Goal: Task Accomplishment & Management: Complete application form

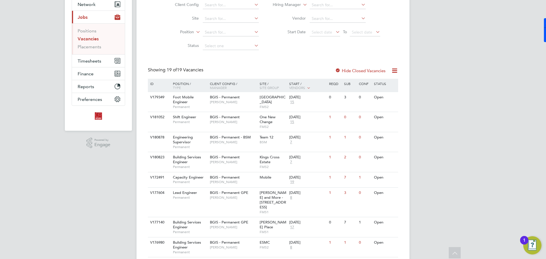
scroll to position [57, 0]
click at [232, 208] on div "V177604 Lead Engineer Permanent BGIS - Permanent GPE Patrick Ridgway Wells and …" at bounding box center [273, 202] width 250 height 30
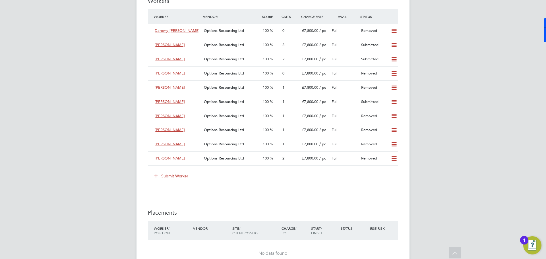
click at [162, 177] on button "Submit Worker" at bounding box center [171, 175] width 43 height 9
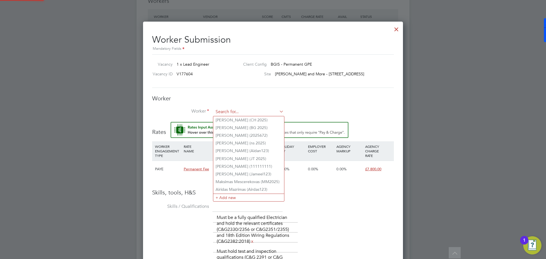
click at [232, 111] on input at bounding box center [248, 112] width 70 height 9
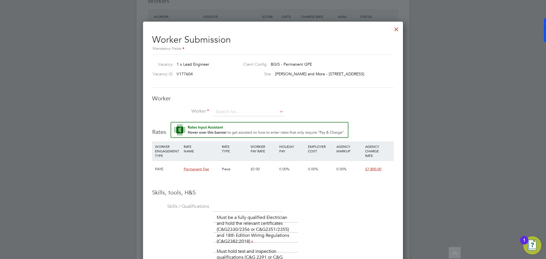
click at [241, 119] on li "Christopher Michael Hurry (CH 2025)" at bounding box center [248, 120] width 71 height 8
type input "Christopher Michael Hurry (CH 2025)"
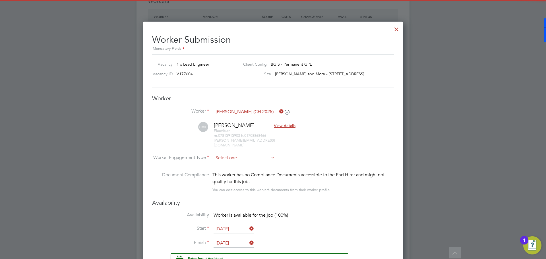
click at [249, 154] on input at bounding box center [244, 158] width 62 height 9
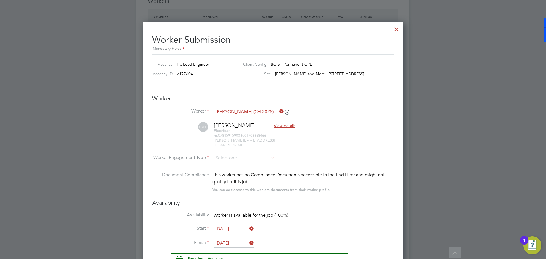
click at [245, 167] on li "PAYE" at bounding box center [244, 168] width 62 height 7
type input "PAYE"
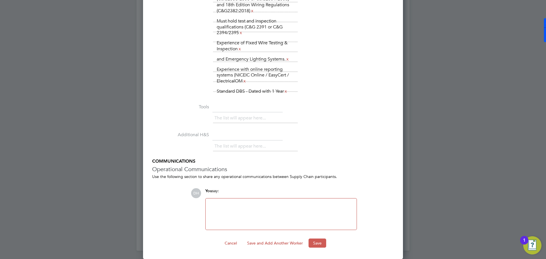
click at [319, 241] on button "Save" at bounding box center [317, 242] width 18 height 9
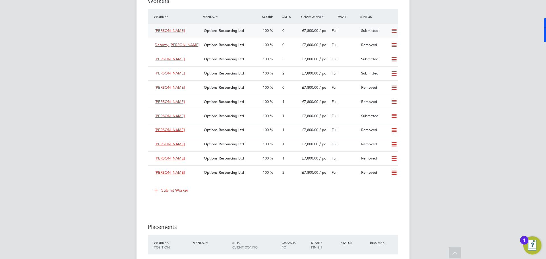
click at [187, 29] on div "Christopher Hurry" at bounding box center [176, 30] width 49 height 9
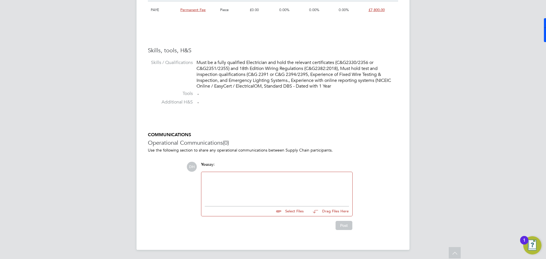
click at [286, 209] on input "file" at bounding box center [305, 210] width 85 height 8
type input "C:\fakepath\Christopher Hurry - Online Assessment.jpg"
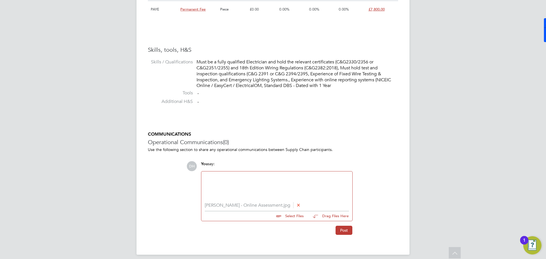
click at [284, 219] on input "file" at bounding box center [305, 215] width 85 height 8
type input "C:\fakepath\Christopher Hurry - Options (CV) LE.doc"
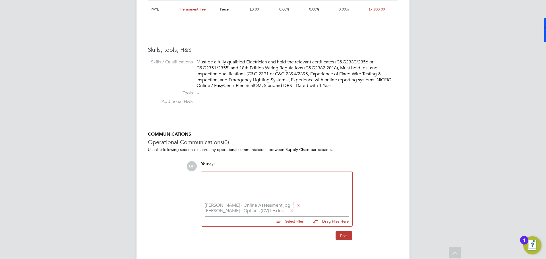
click at [267, 190] on div at bounding box center [277, 187] width 144 height 24
click at [342, 237] on button "Post" at bounding box center [343, 235] width 17 height 9
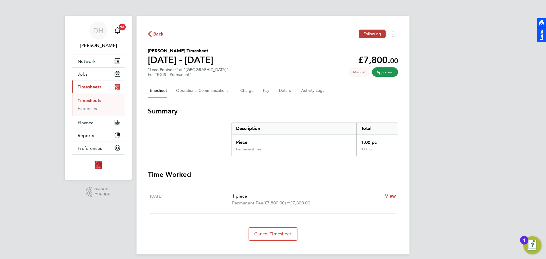
scroll to position [5, 0]
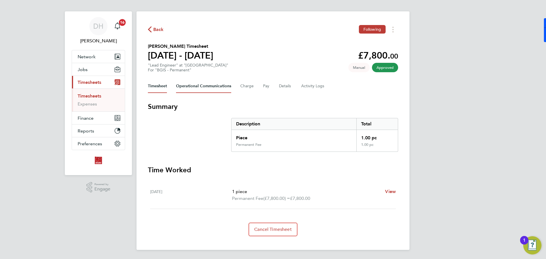
click at [206, 90] on Communications-tab "Operational Communications" at bounding box center [203, 86] width 55 height 14
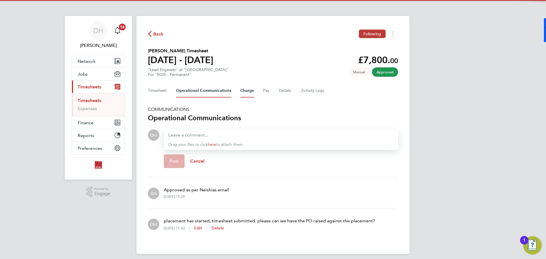
click at [244, 91] on button "Charge" at bounding box center [247, 91] width 14 height 14
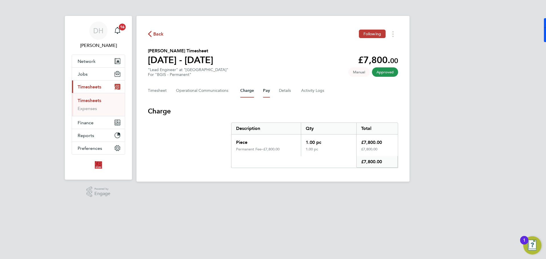
click at [263, 93] on button "Pay" at bounding box center [266, 91] width 7 height 14
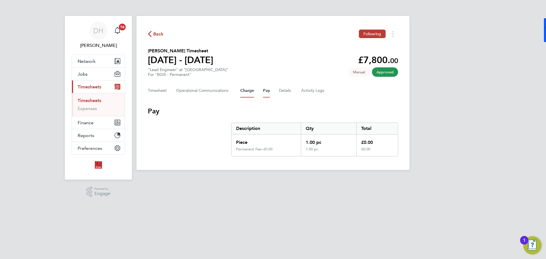
click at [242, 93] on button "Charge" at bounding box center [247, 91] width 14 height 14
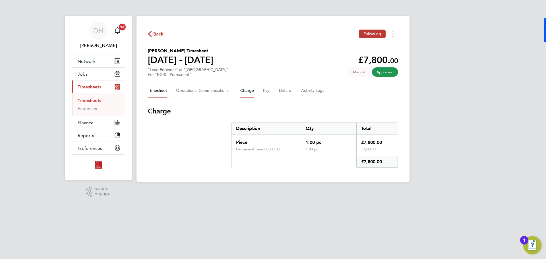
click at [166, 95] on button "Timesheet" at bounding box center [157, 91] width 19 height 14
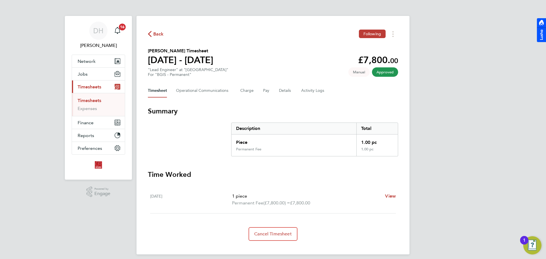
scroll to position [5, 0]
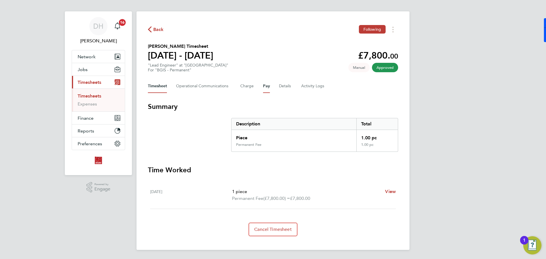
click at [265, 88] on button "Pay" at bounding box center [266, 86] width 7 height 14
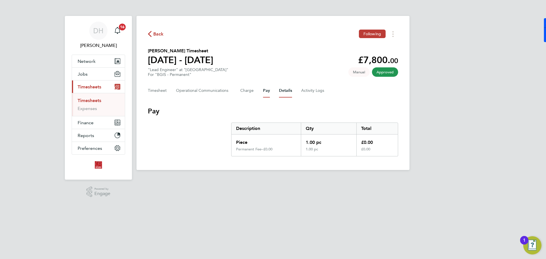
click at [279, 92] on button "Details" at bounding box center [285, 91] width 13 height 14
